Goal: Information Seeking & Learning: Learn about a topic

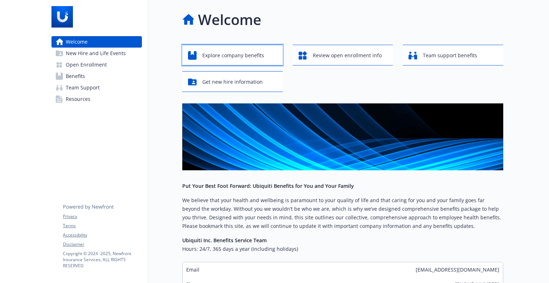
click at [248, 55] on span "Explore company benefits" at bounding box center [233, 56] width 62 height 14
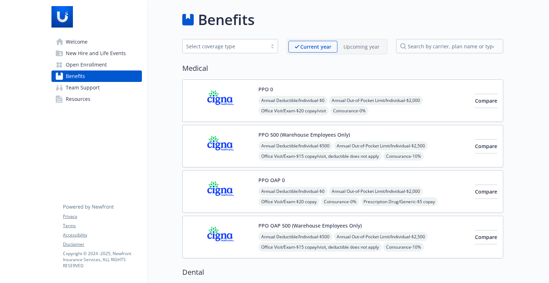
click at [373, 48] on p "Upcoming year" at bounding box center [362, 47] width 36 height 8
click at [98, 63] on span "Open Enrollment" at bounding box center [86, 64] width 41 height 11
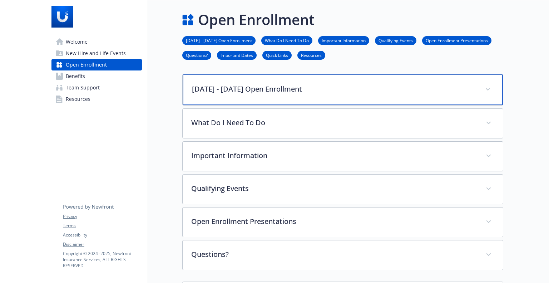
click at [343, 91] on p "[DATE] - [DATE] Open Enrollment" at bounding box center [334, 89] width 285 height 11
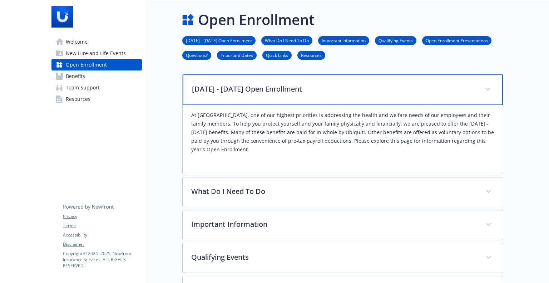
click at [343, 91] on p "[DATE] - [DATE] Open Enrollment" at bounding box center [334, 89] width 285 height 11
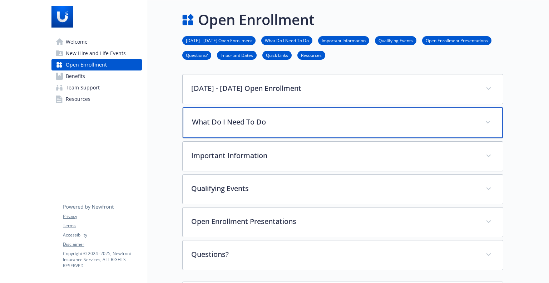
click at [336, 131] on div "What Do I Need To Do" at bounding box center [343, 122] width 321 height 31
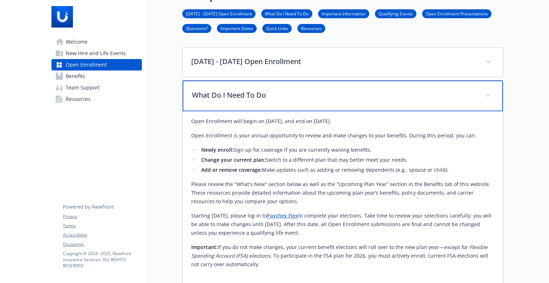
scroll to position [36, 0]
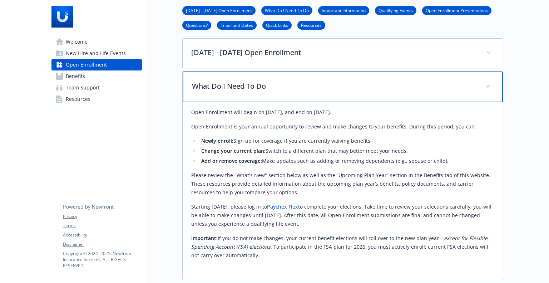
click at [327, 95] on div "What Do I Need To Do" at bounding box center [343, 87] width 321 height 31
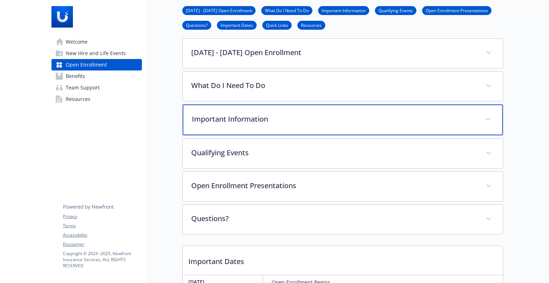
click at [312, 115] on p "Important Information" at bounding box center [334, 119] width 285 height 11
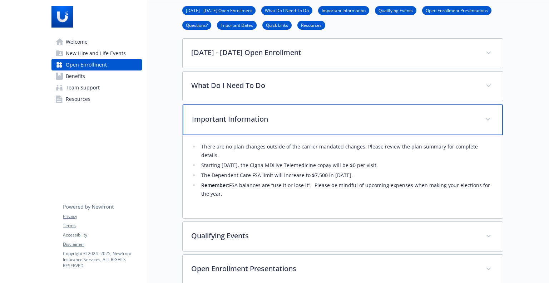
click at [312, 115] on p "Important Information" at bounding box center [334, 119] width 285 height 11
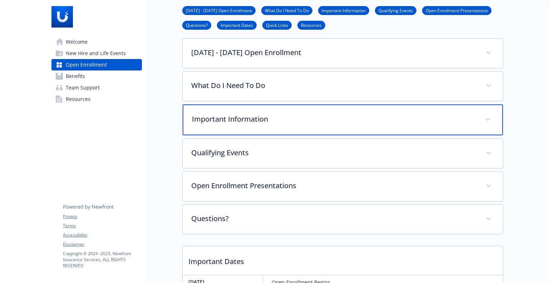
click at [312, 115] on p "Important Information" at bounding box center [334, 119] width 285 height 11
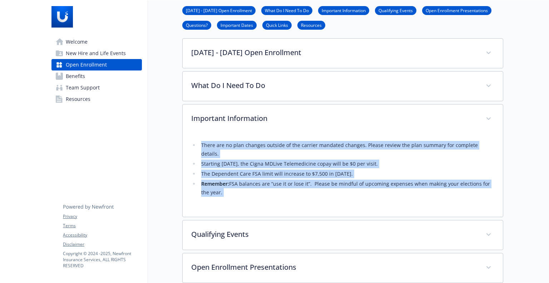
click at [260, 144] on li "There are no plan changes outside of the carrier mandated changes. Please revie…" at bounding box center [346, 149] width 295 height 17
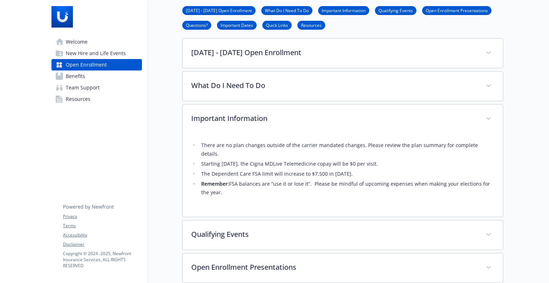
click at [113, 54] on span "New Hire and Life Events" at bounding box center [96, 53] width 60 height 11
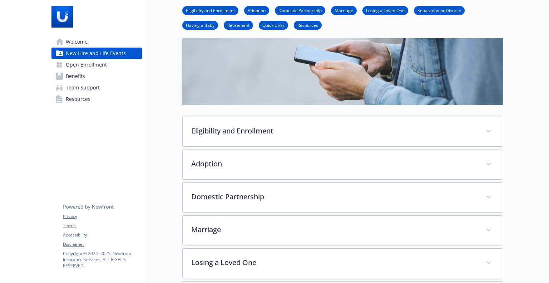
scroll to position [72, 0]
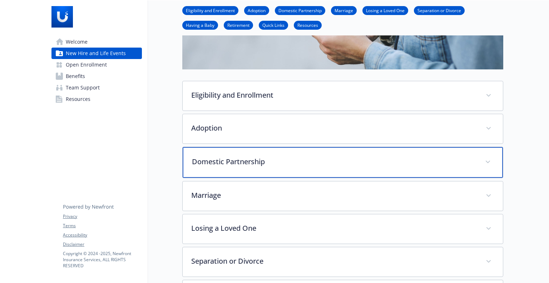
click at [242, 157] on p "Domestic Partnership" at bounding box center [334, 161] width 285 height 11
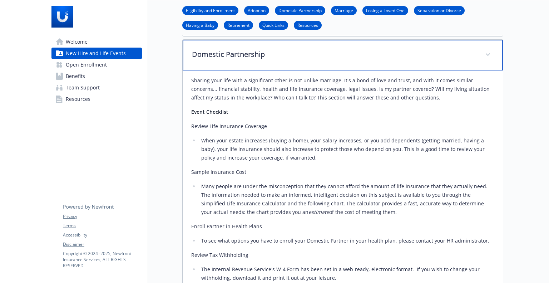
scroll to position [215, 0]
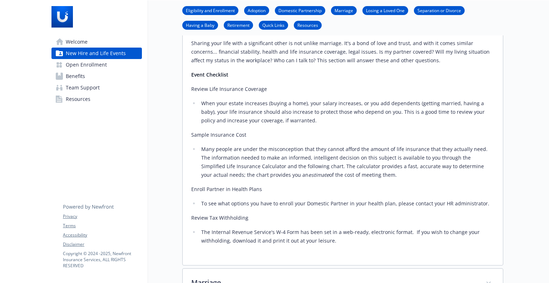
click at [85, 44] on span "Welcome" at bounding box center [77, 41] width 22 height 11
